Goal: Transaction & Acquisition: Obtain resource

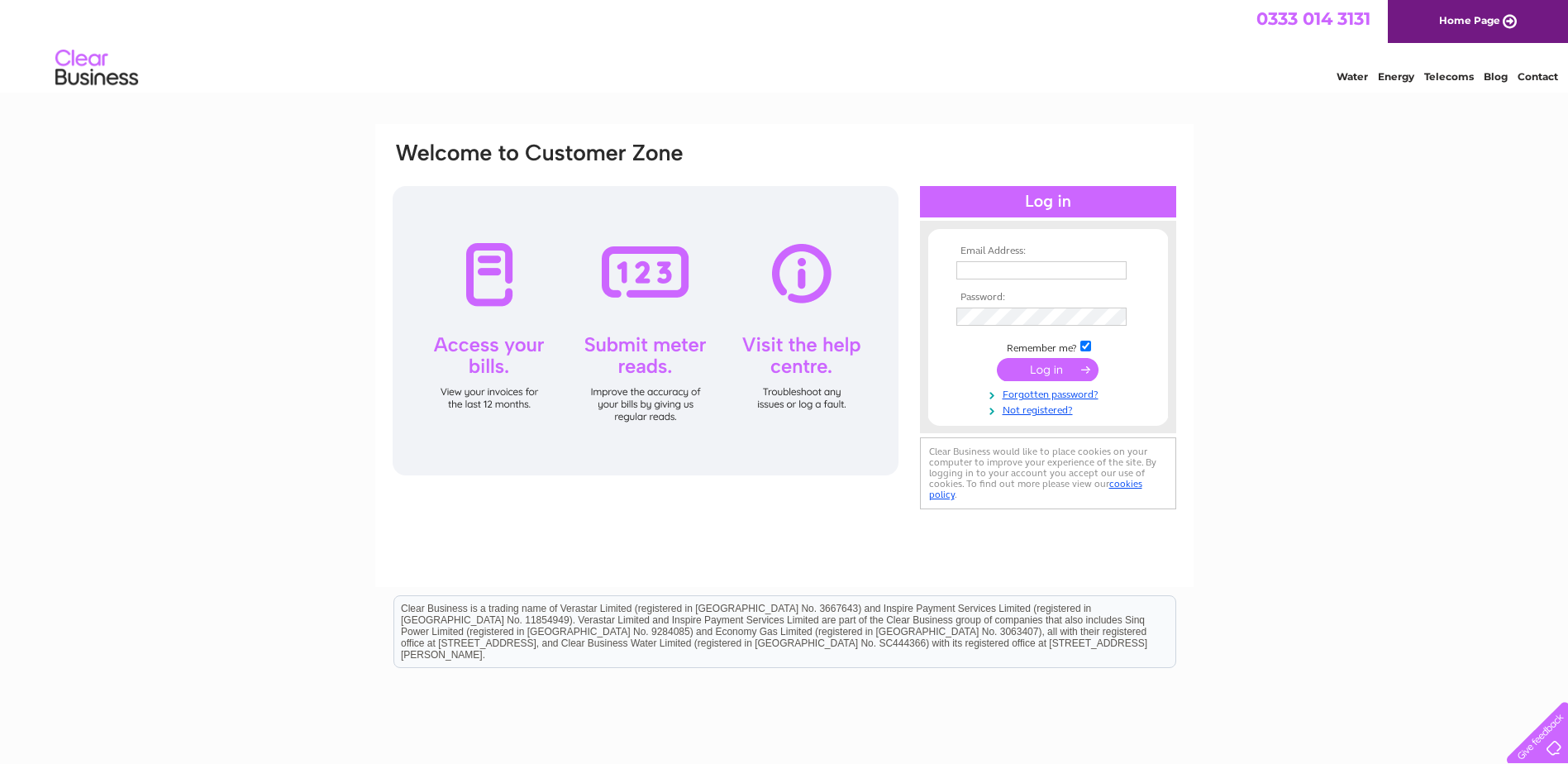
type input "[EMAIL_ADDRESS][DOMAIN_NAME]"
drag, startPoint x: 1005, startPoint y: 326, endPoint x: 949, endPoint y: 370, distance: 71.2
click at [949, 370] on form "Email Address: [EMAIL_ADDRESS][DOMAIN_NAME] Password:" at bounding box center [1047, 332] width 239 height 173
click at [942, 369] on form "Email Address: accounts@roemex.com Password:" at bounding box center [1047, 331] width 239 height 171
click at [1031, 365] on input "submit" at bounding box center [1047, 369] width 102 height 23
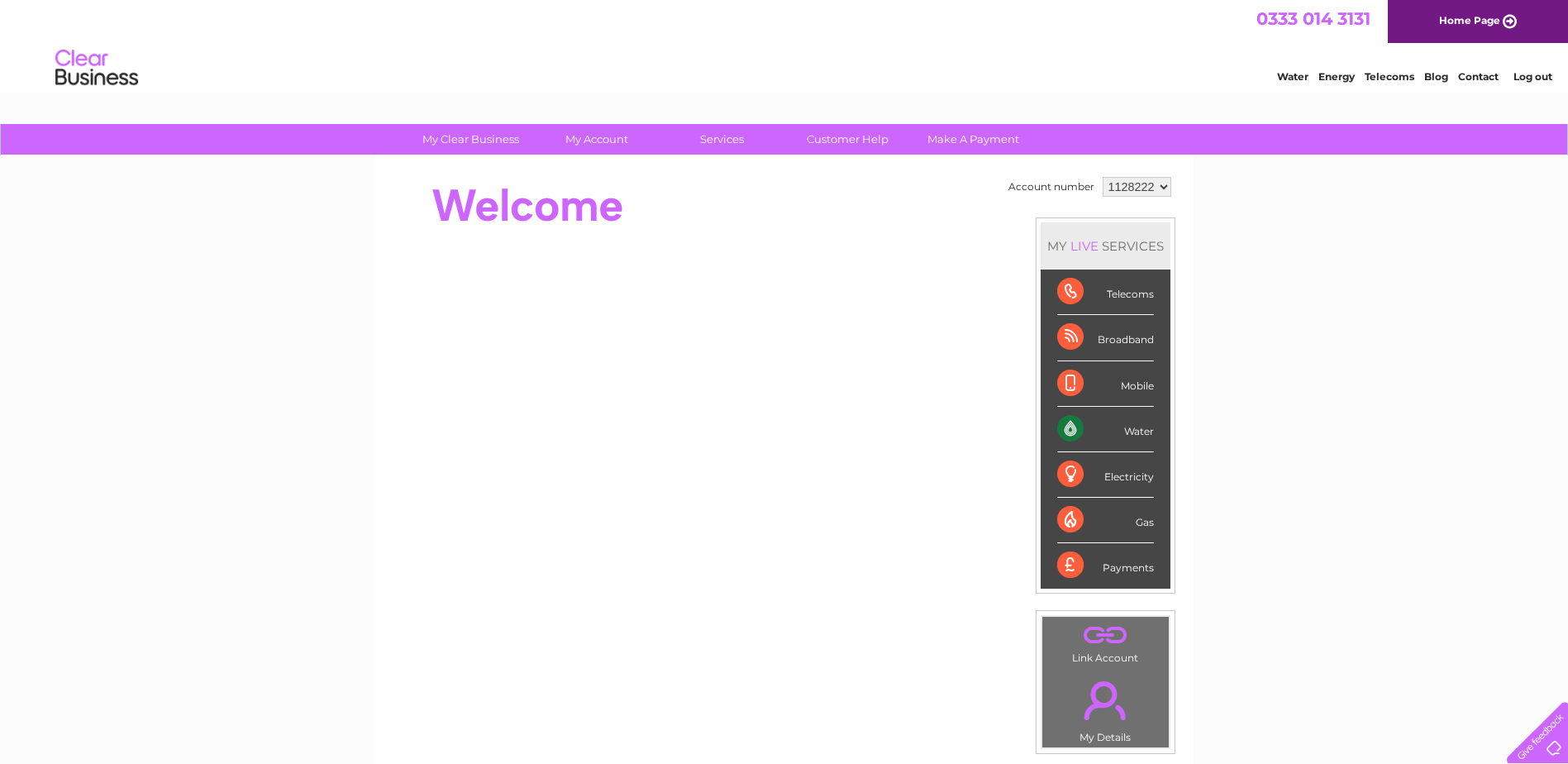
click at [1129, 427] on div "Water" at bounding box center [1106, 429] width 97 height 45
click at [1073, 427] on div "Water" at bounding box center [1106, 429] width 97 height 45
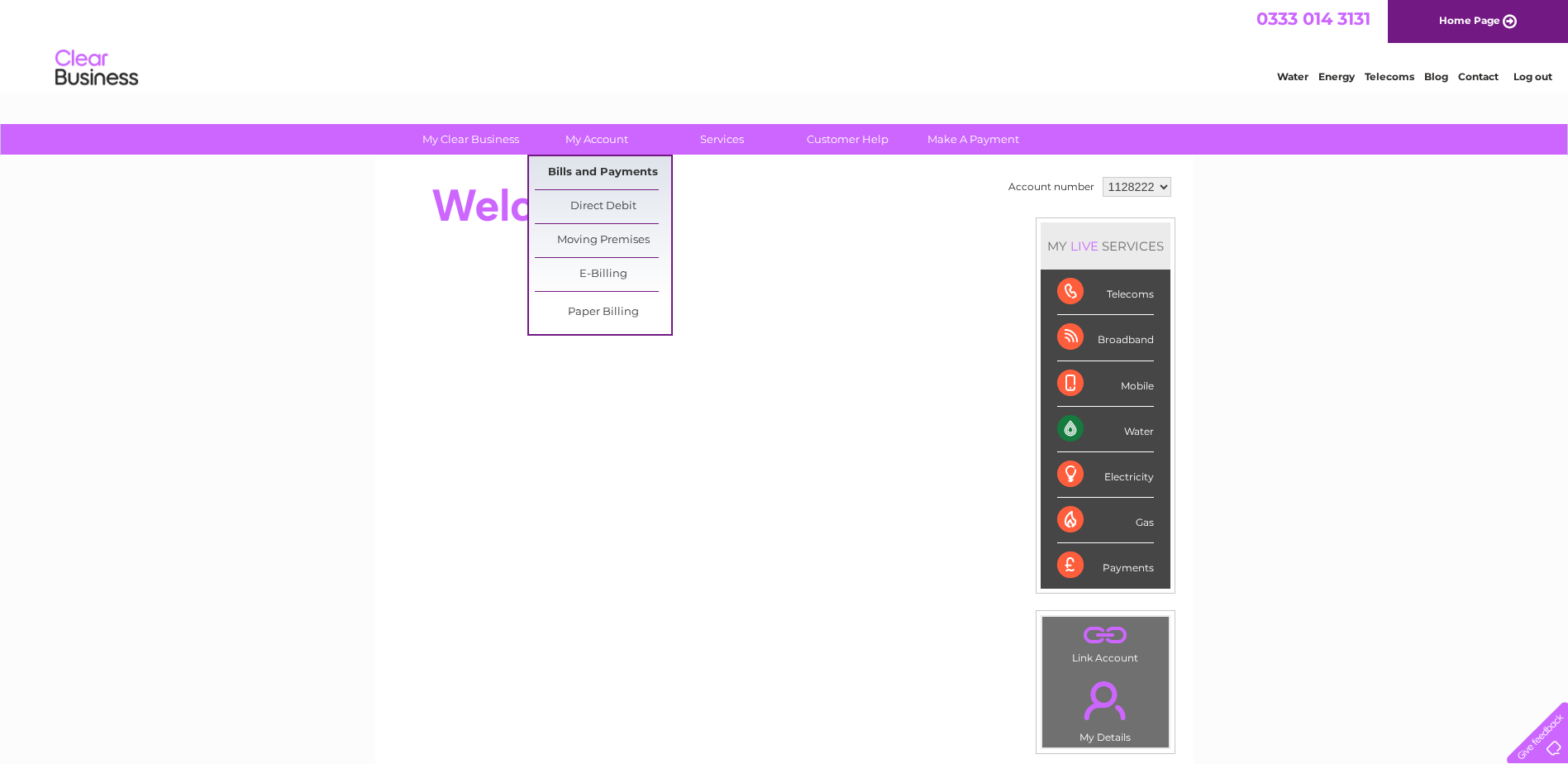
click at [587, 162] on link "Bills and Payments" at bounding box center [604, 173] width 137 height 33
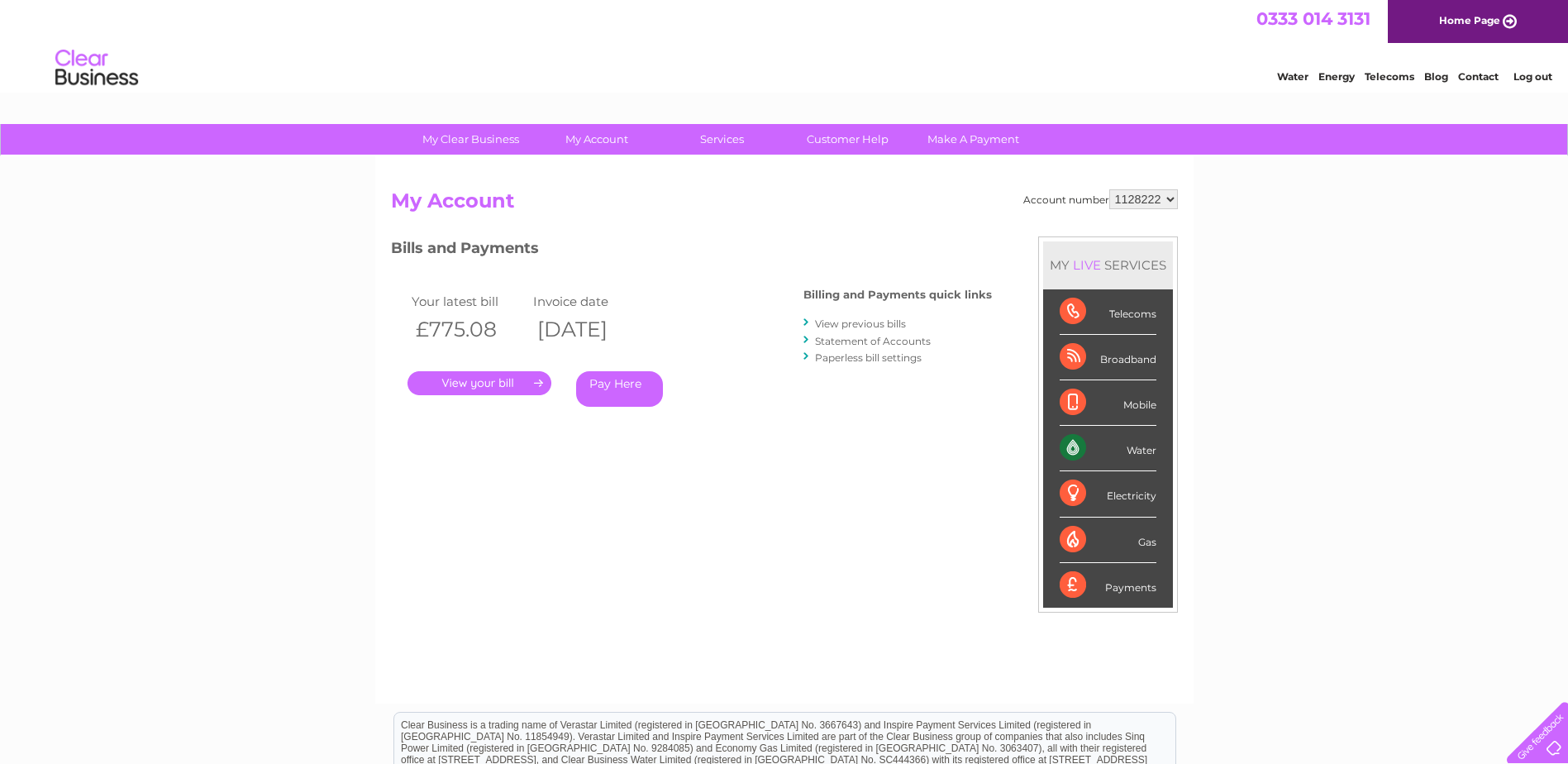
click at [522, 379] on link "." at bounding box center [480, 384] width 144 height 24
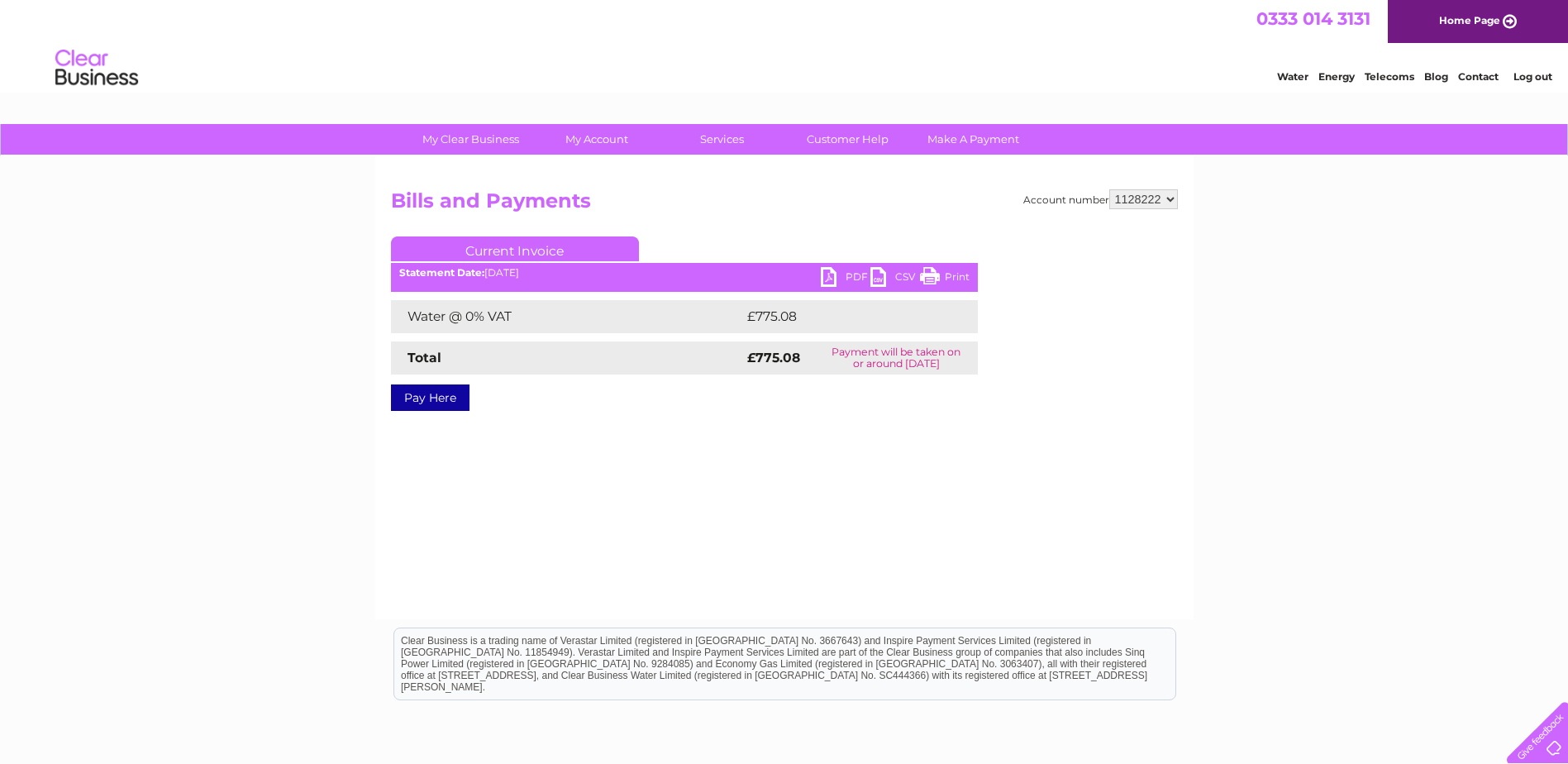
click at [850, 274] on link "PDF" at bounding box center [846, 279] width 50 height 24
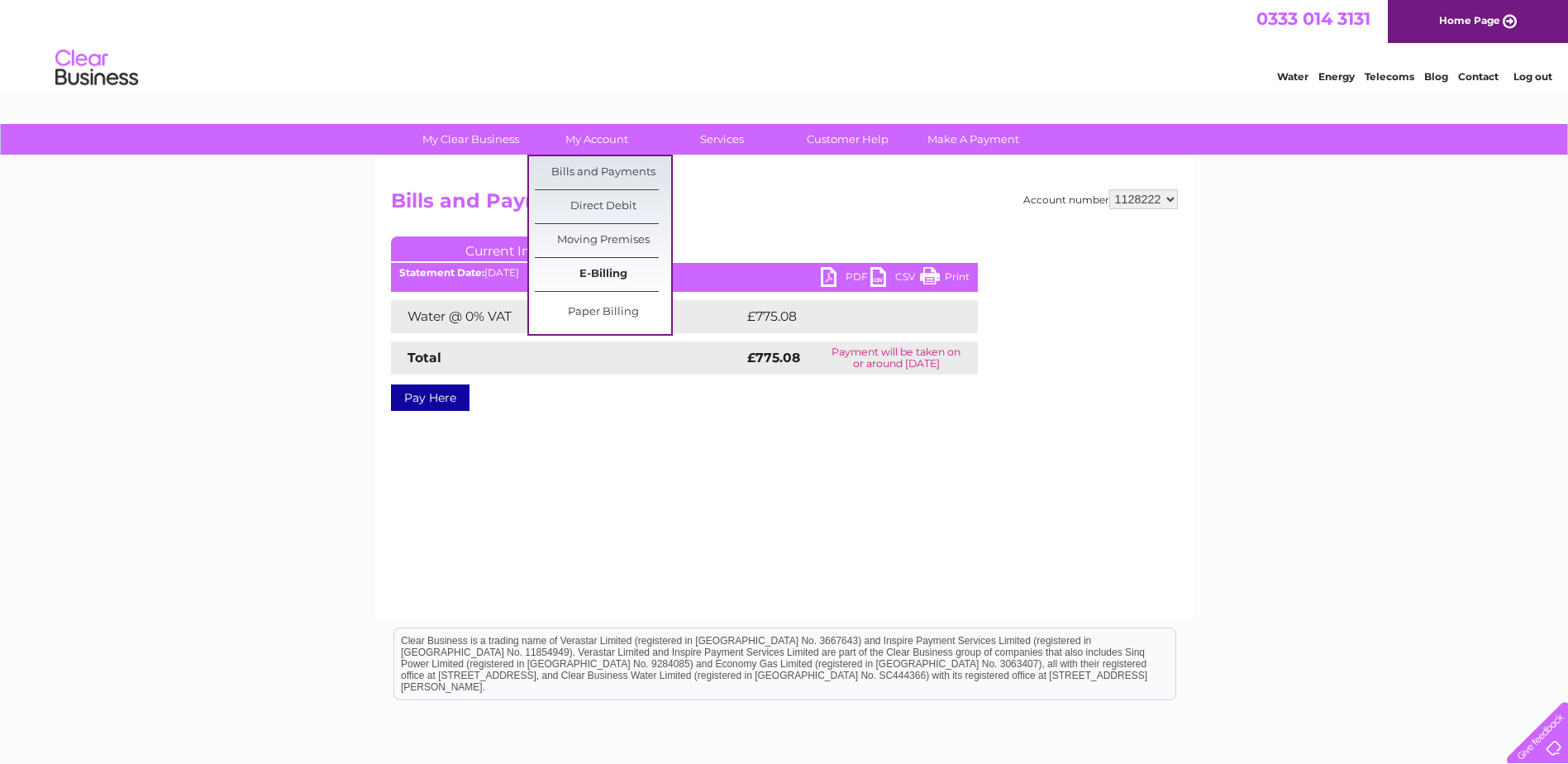
click at [579, 273] on link "E-Billing" at bounding box center [604, 275] width 137 height 33
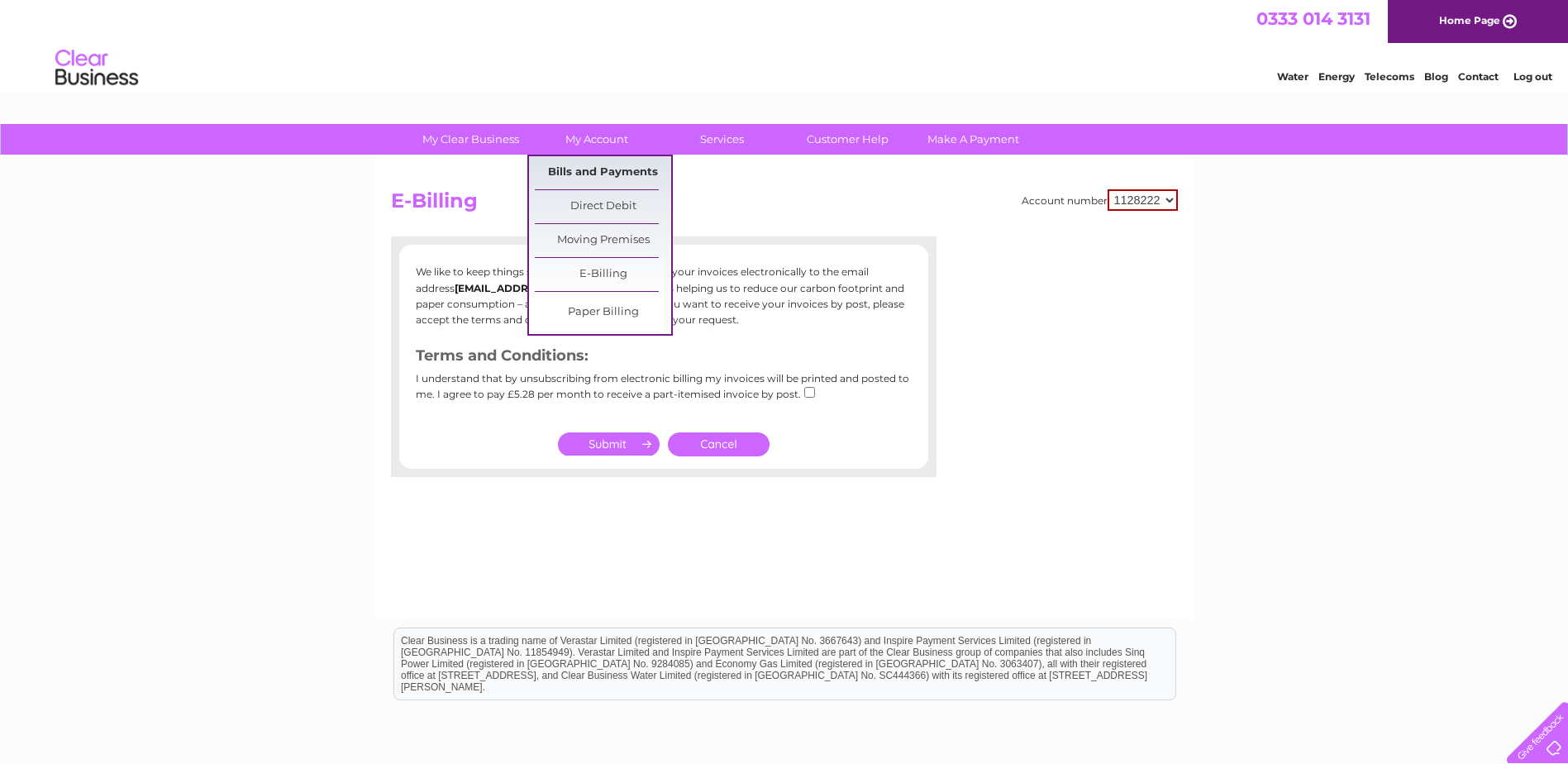
click at [581, 167] on link "Bills and Payments" at bounding box center [604, 173] width 137 height 33
click at [575, 173] on link "Bills and Payments" at bounding box center [604, 173] width 137 height 33
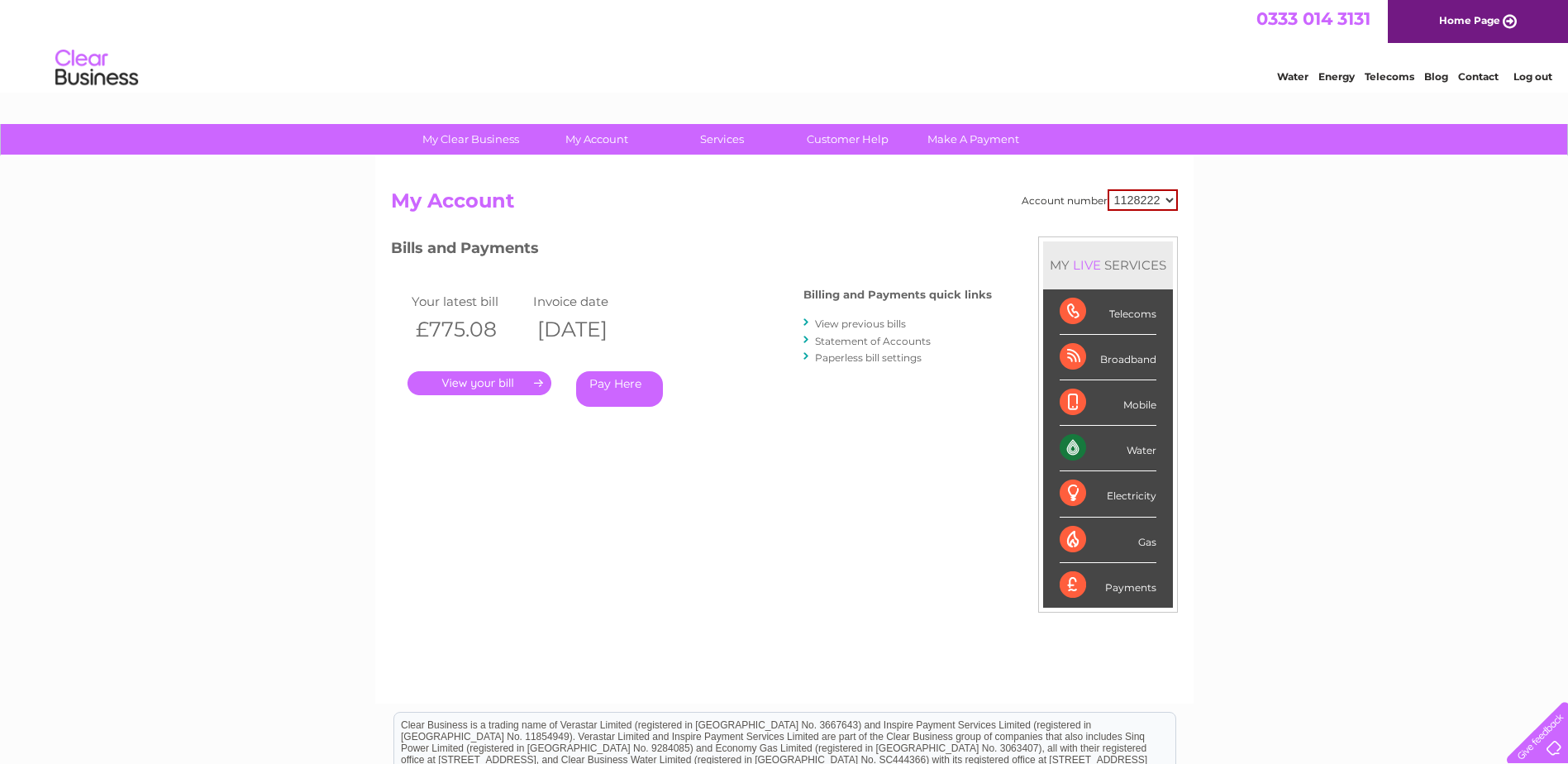
click at [878, 324] on link "View previous bills" at bounding box center [861, 323] width 91 height 12
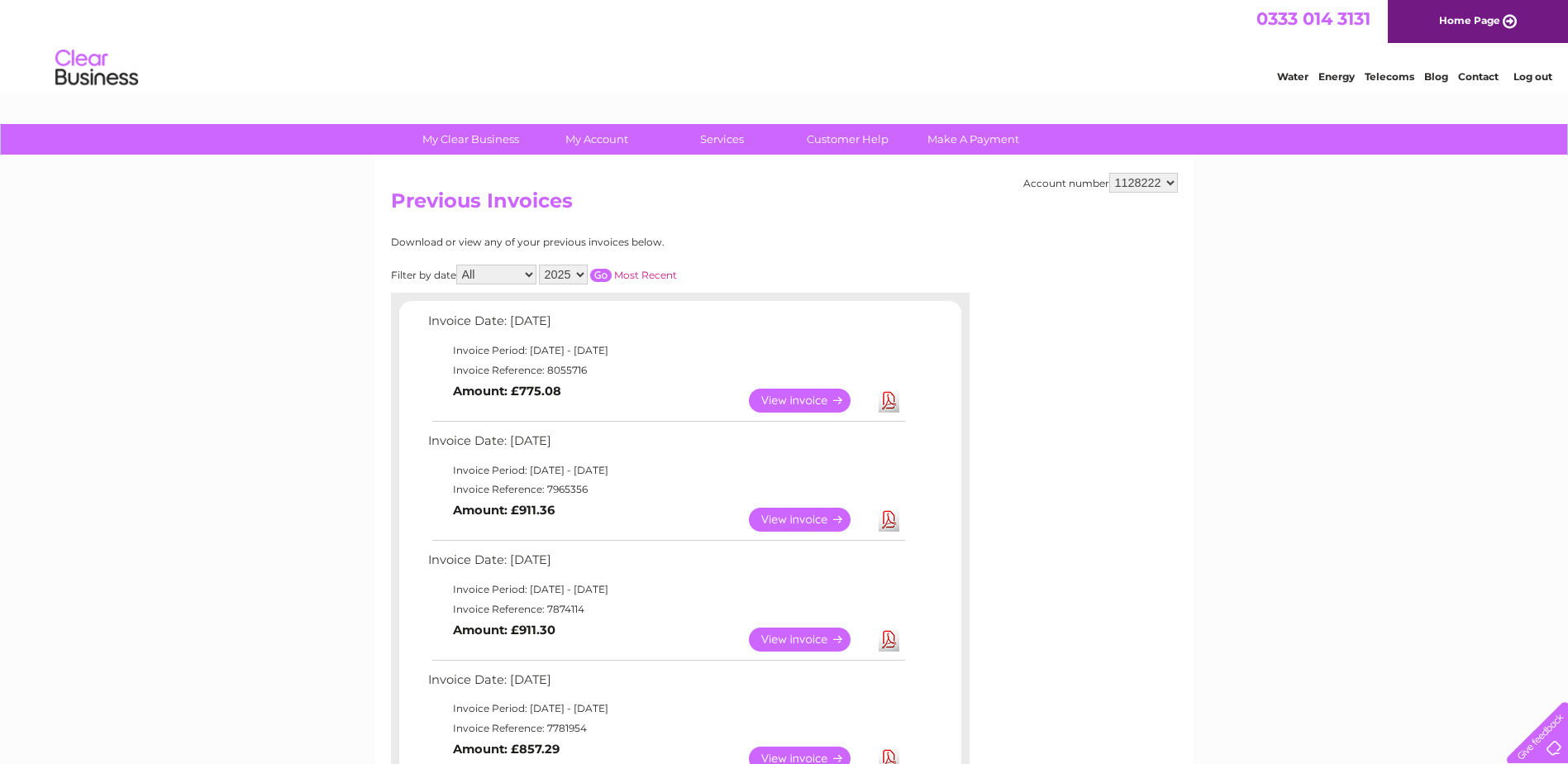
click at [819, 520] on link "View" at bounding box center [809, 520] width 121 height 24
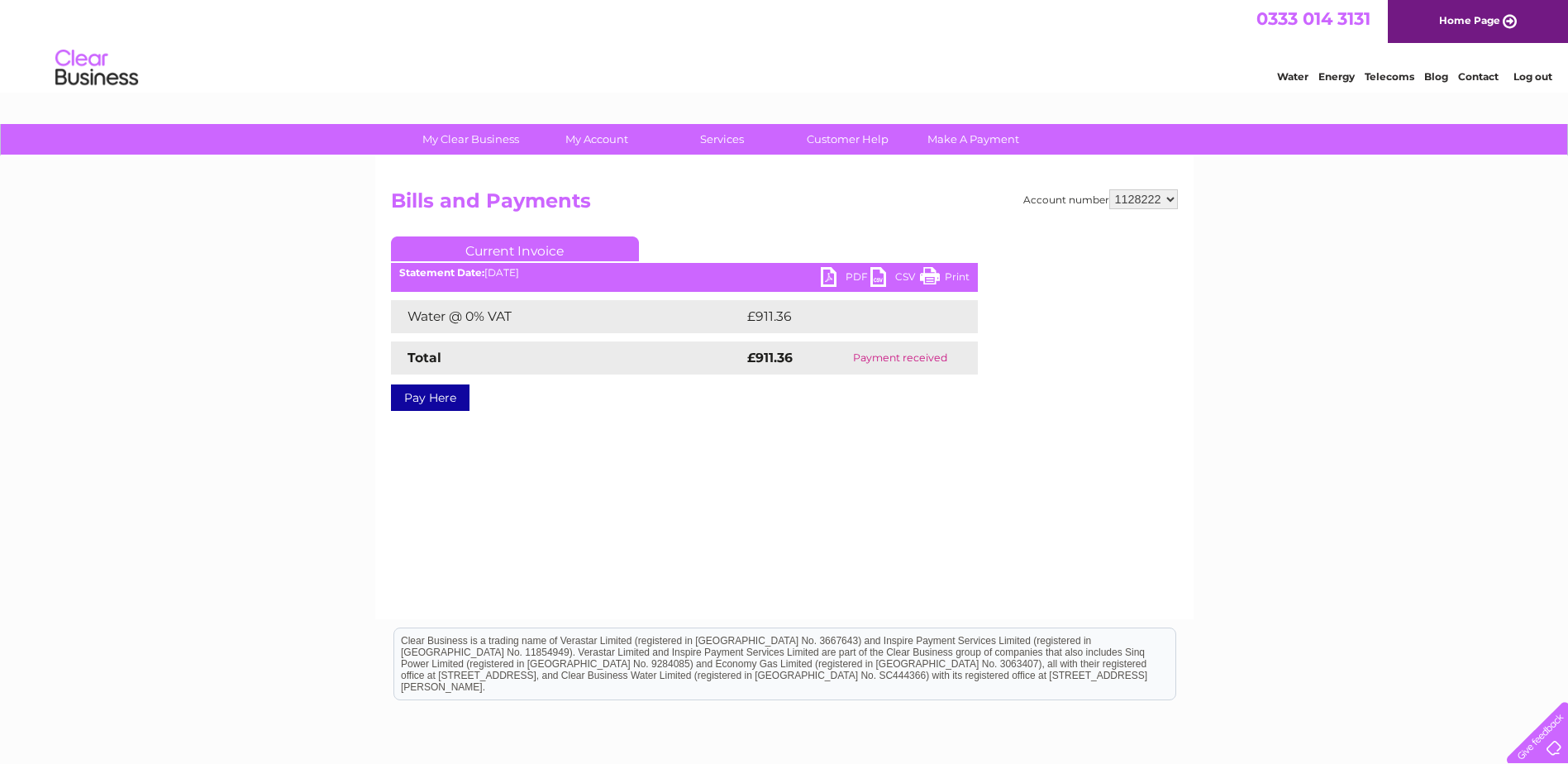
click at [851, 277] on link "PDF" at bounding box center [846, 279] width 50 height 24
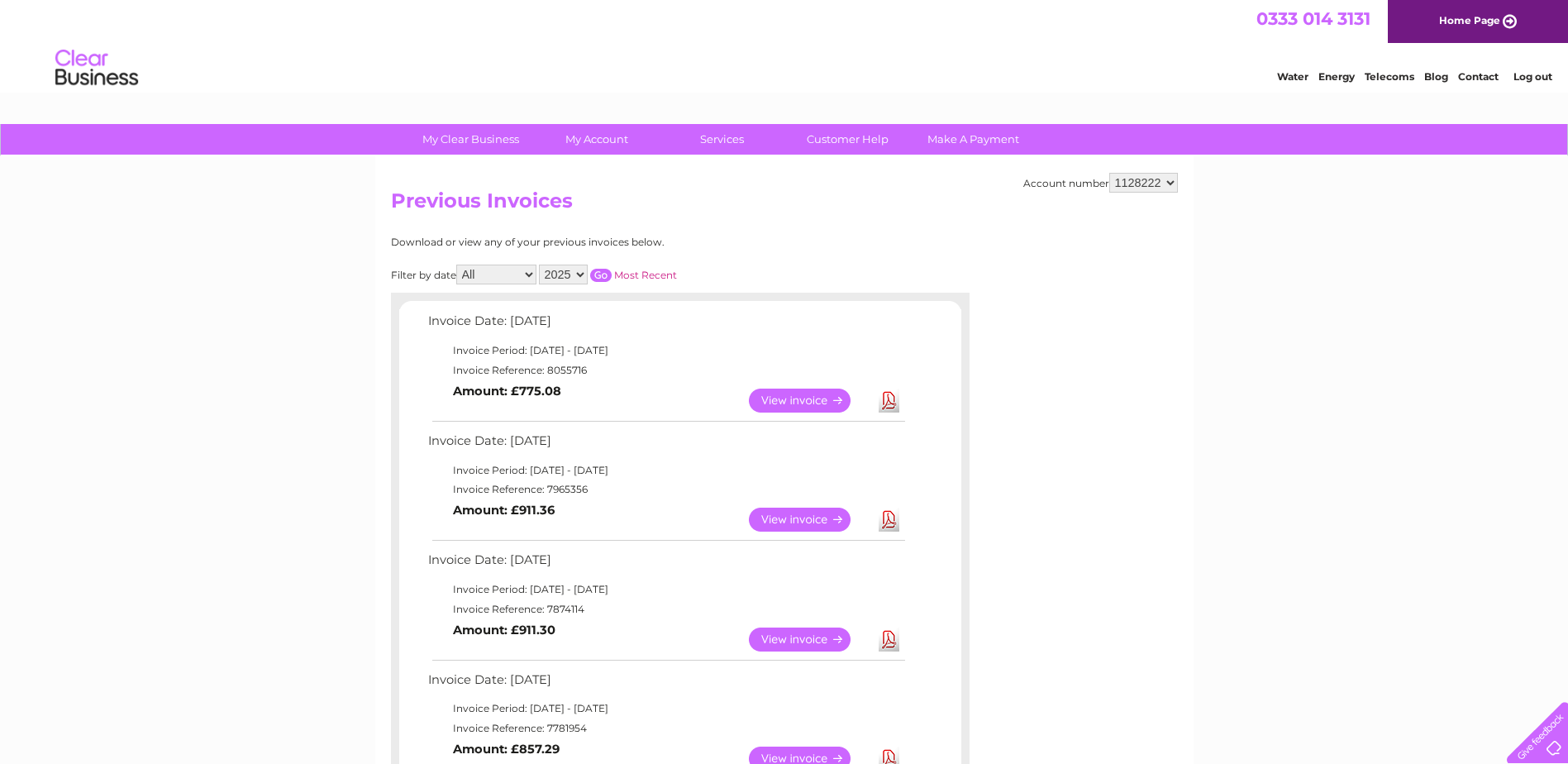
click at [778, 639] on link "View" at bounding box center [809, 640] width 121 height 24
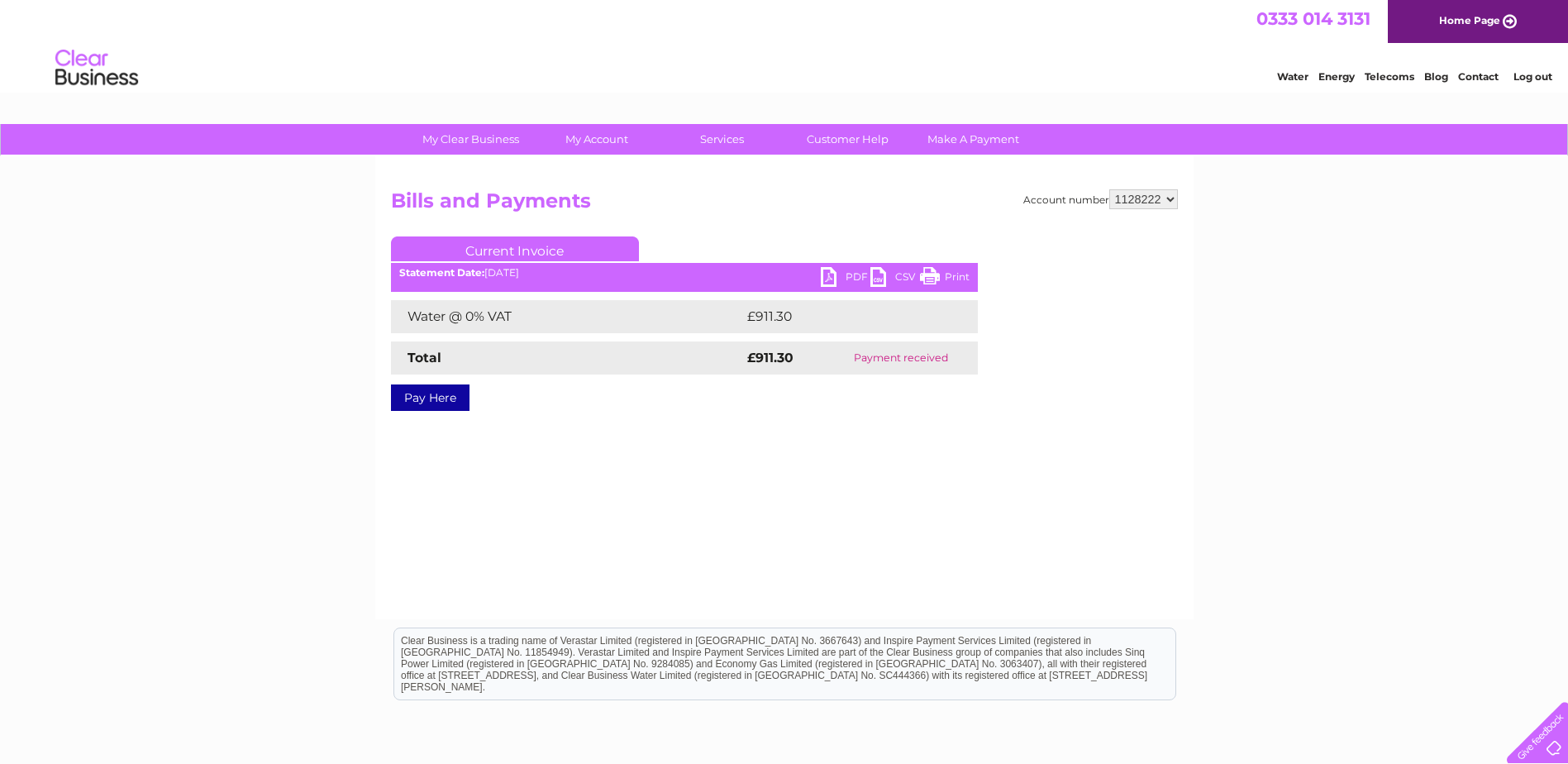
click at [848, 272] on link "PDF" at bounding box center [846, 279] width 50 height 24
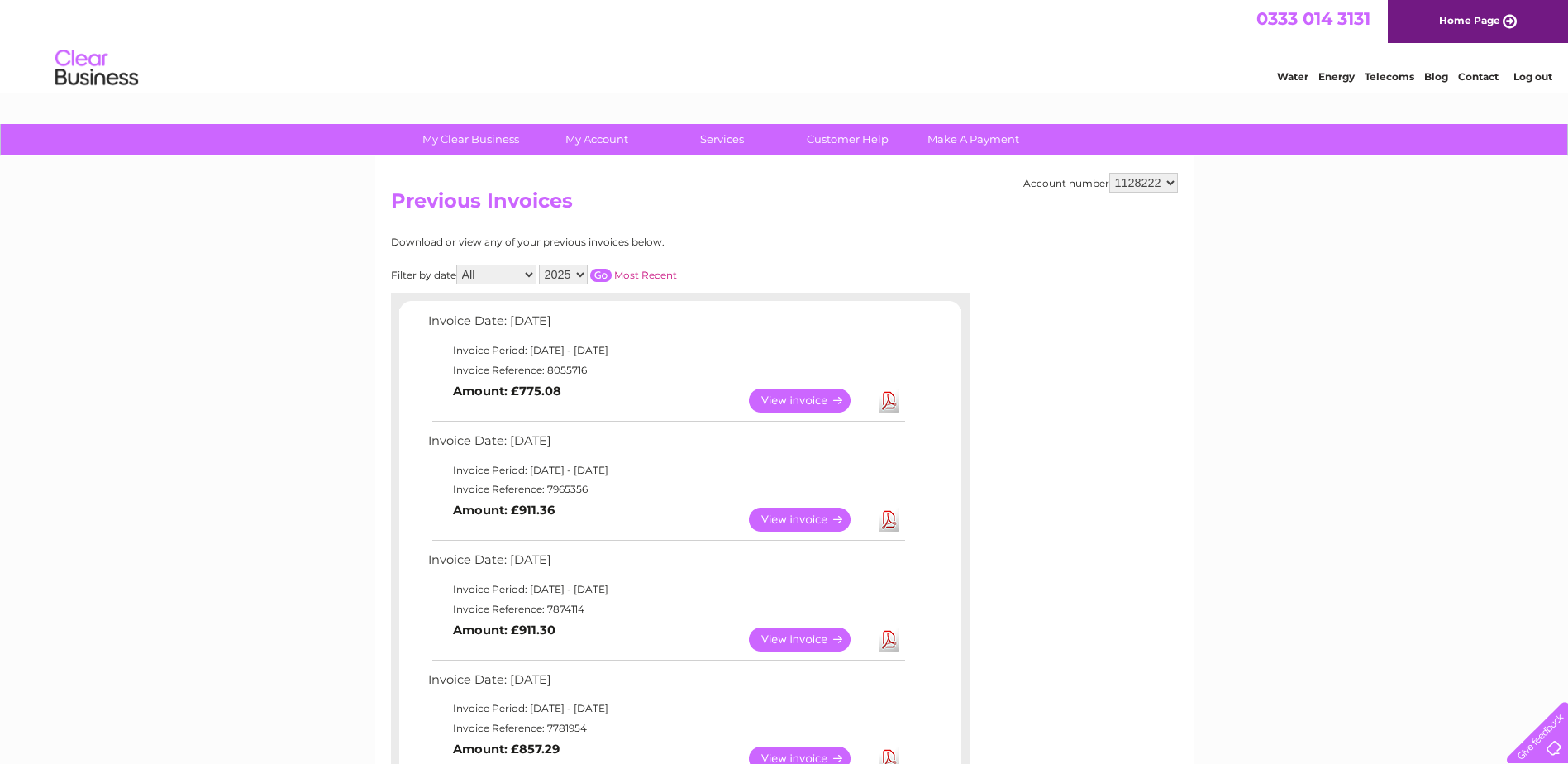
click at [785, 756] on link "View" at bounding box center [809, 759] width 121 height 24
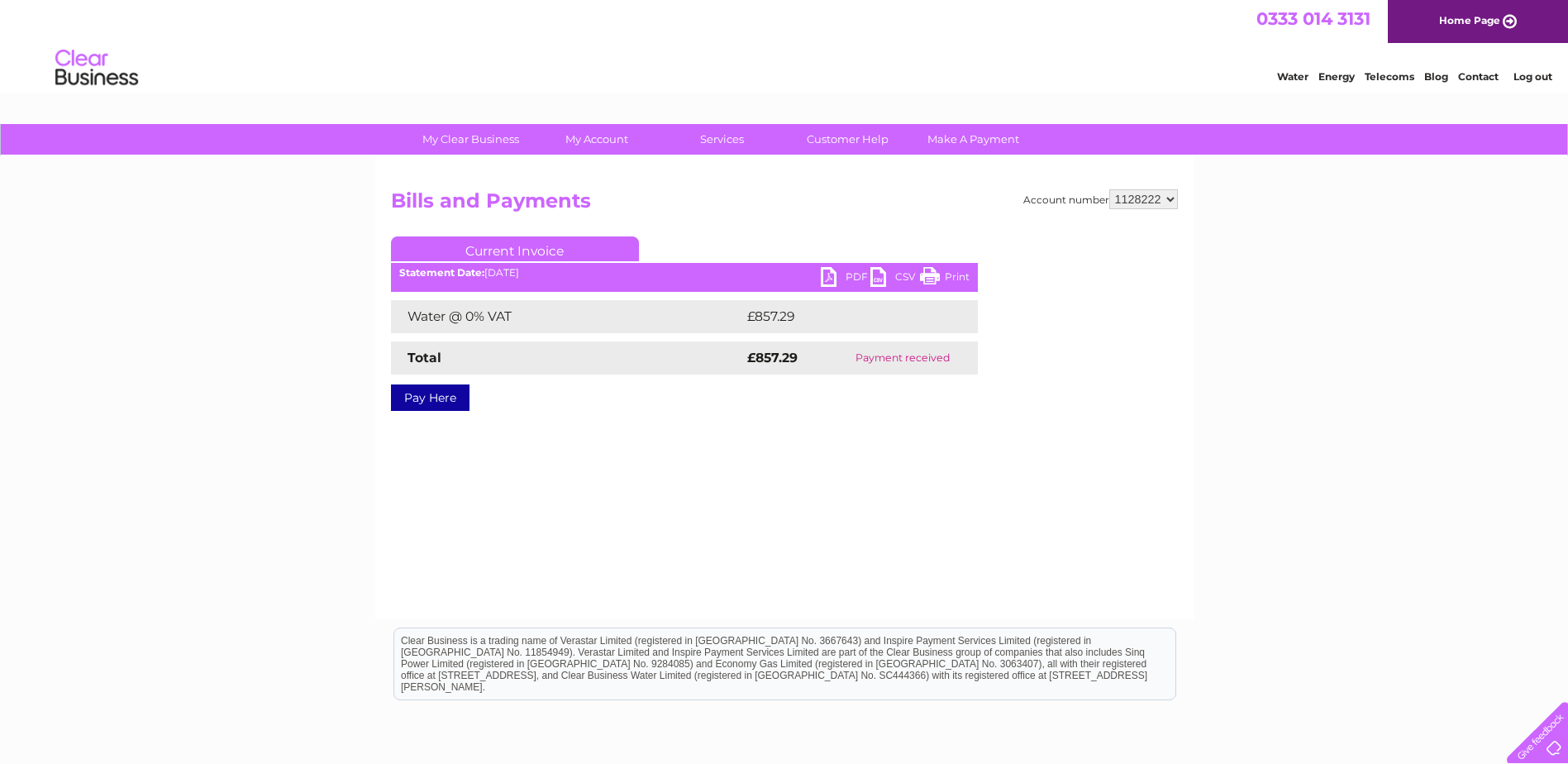
click at [850, 277] on link "PDF" at bounding box center [846, 279] width 50 height 24
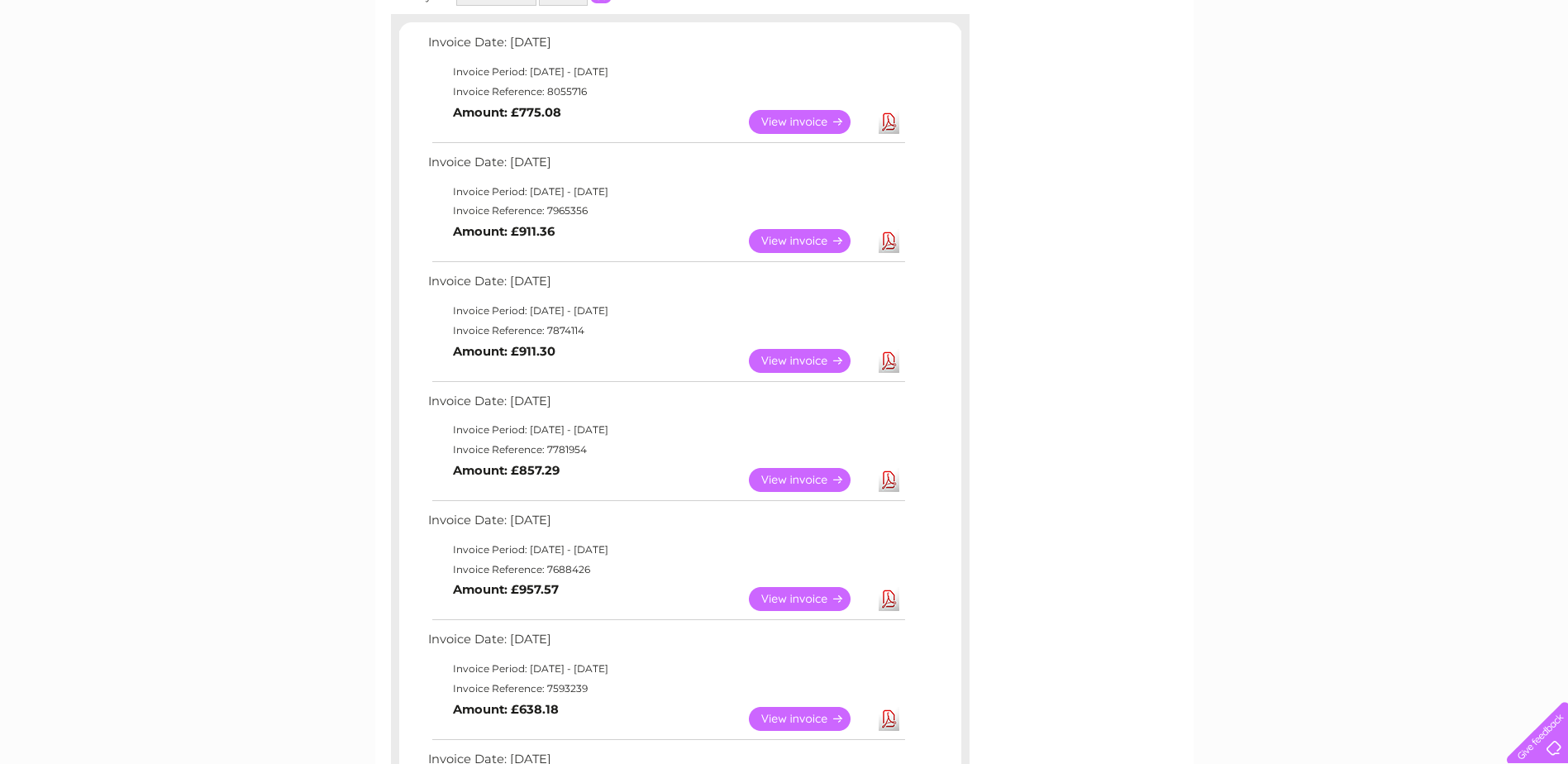
scroll to position [286, 0]
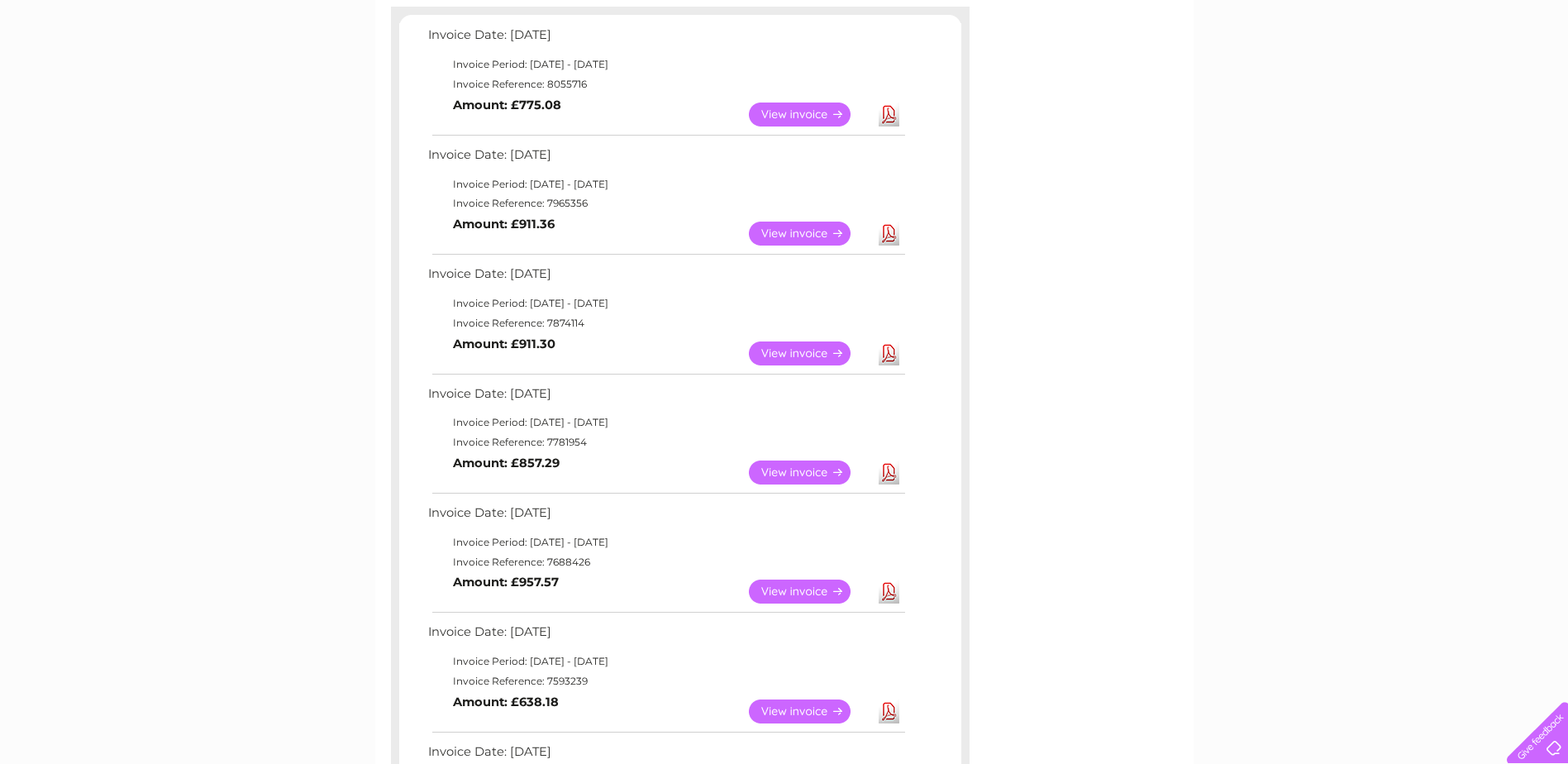
click at [809, 598] on link "View" at bounding box center [809, 592] width 121 height 24
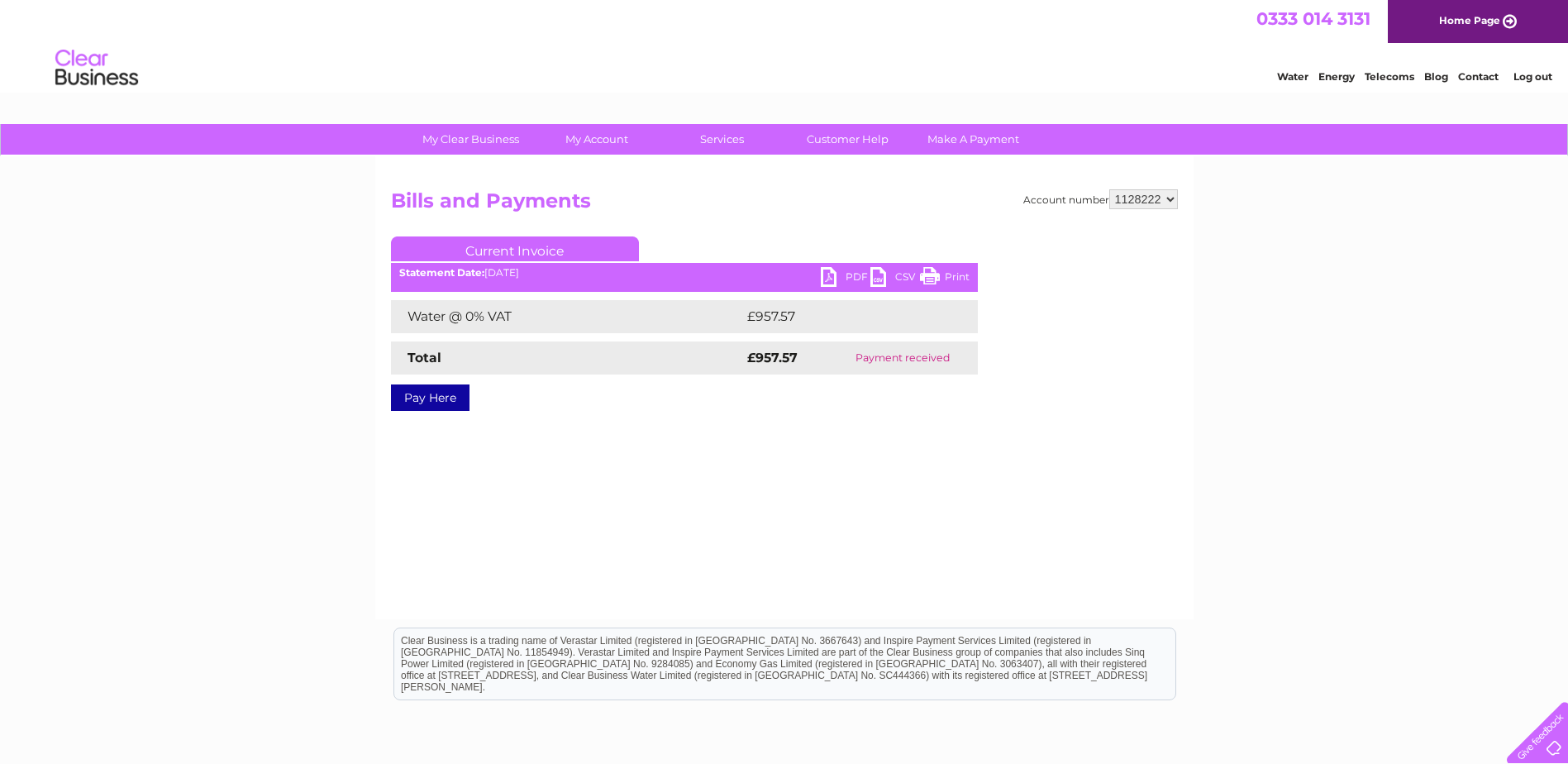
click at [849, 277] on link "PDF" at bounding box center [846, 279] width 50 height 24
click at [1532, 75] on link "Log out" at bounding box center [1533, 76] width 39 height 12
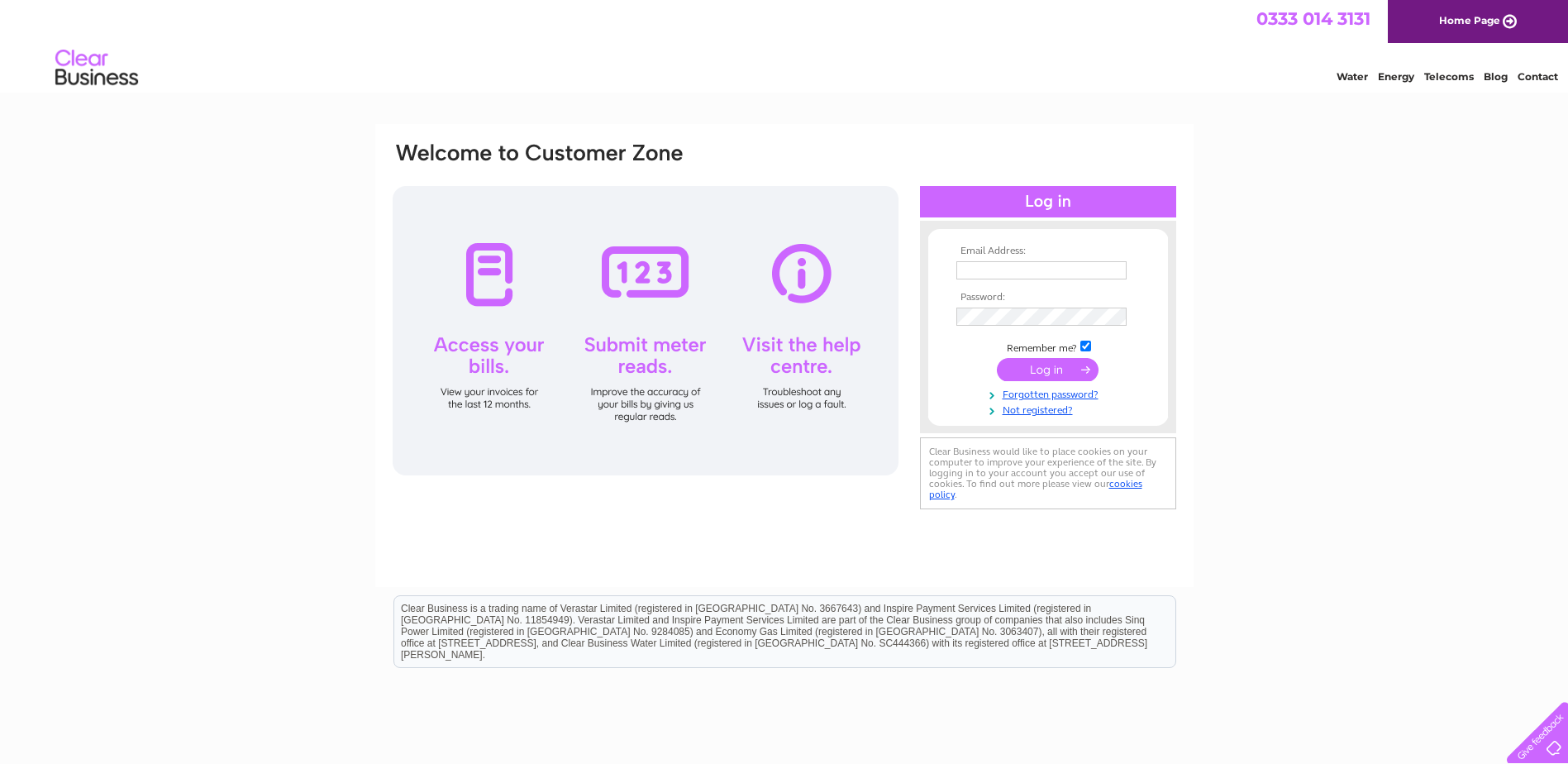
type input "[EMAIL_ADDRESS][DOMAIN_NAME]"
click at [950, 317] on form "Email Address: [EMAIL_ADDRESS][DOMAIN_NAME] Password:" at bounding box center [1047, 332] width 239 height 173
click at [949, 323] on form "Email Address: [EMAIL_ADDRESS][DOMAIN_NAME] Password:" at bounding box center [1047, 332] width 239 height 173
